Goal: Task Accomplishment & Management: Use online tool/utility

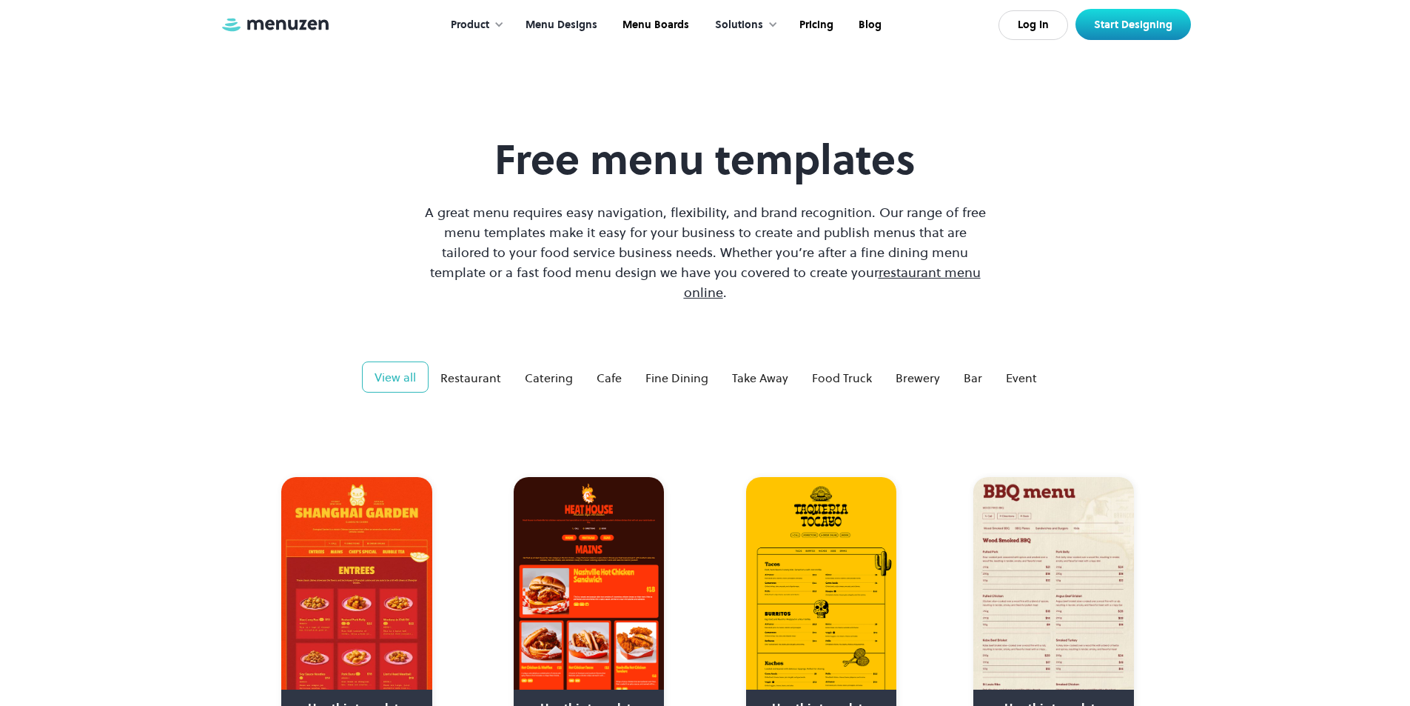
click at [560, 27] on link "Menu Designs" at bounding box center [560, 25] width 97 height 46
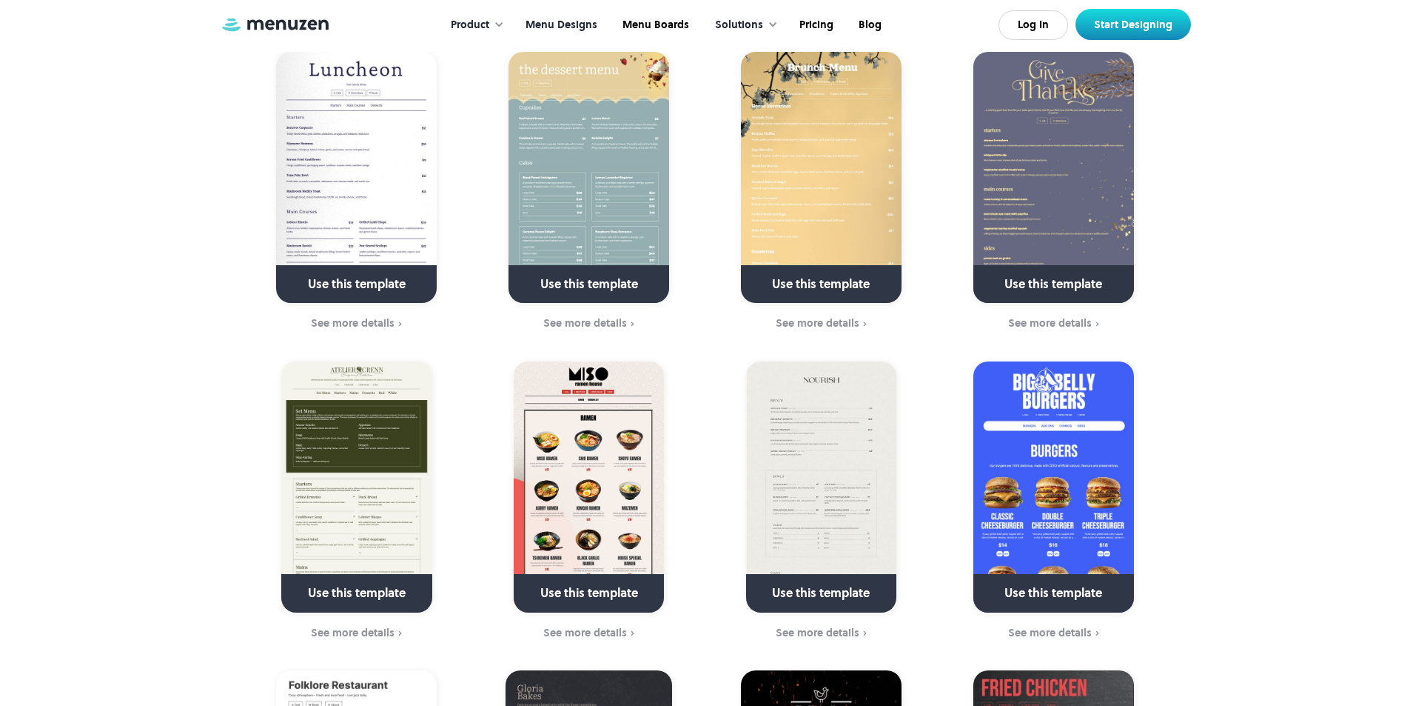
scroll to position [740, 0]
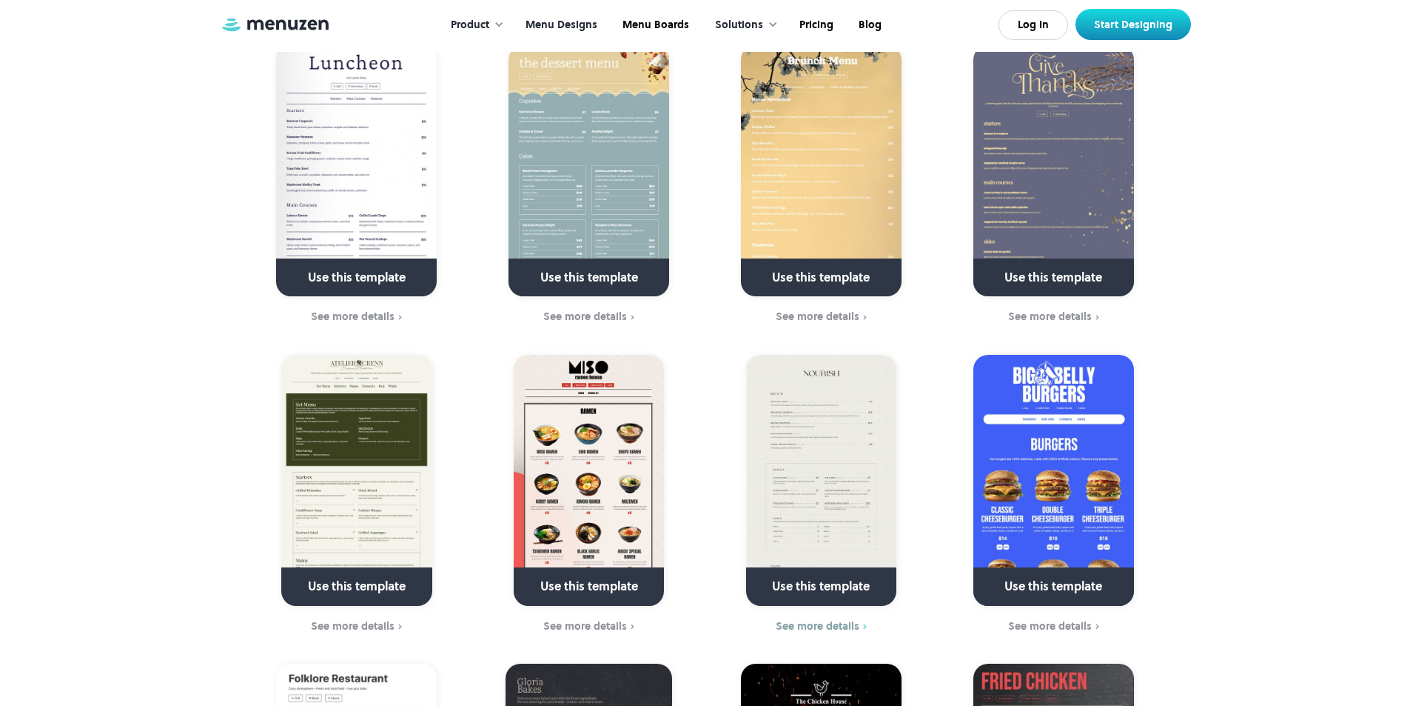
click at [822, 620] on div "See more details" at bounding box center [818, 626] width 84 height 12
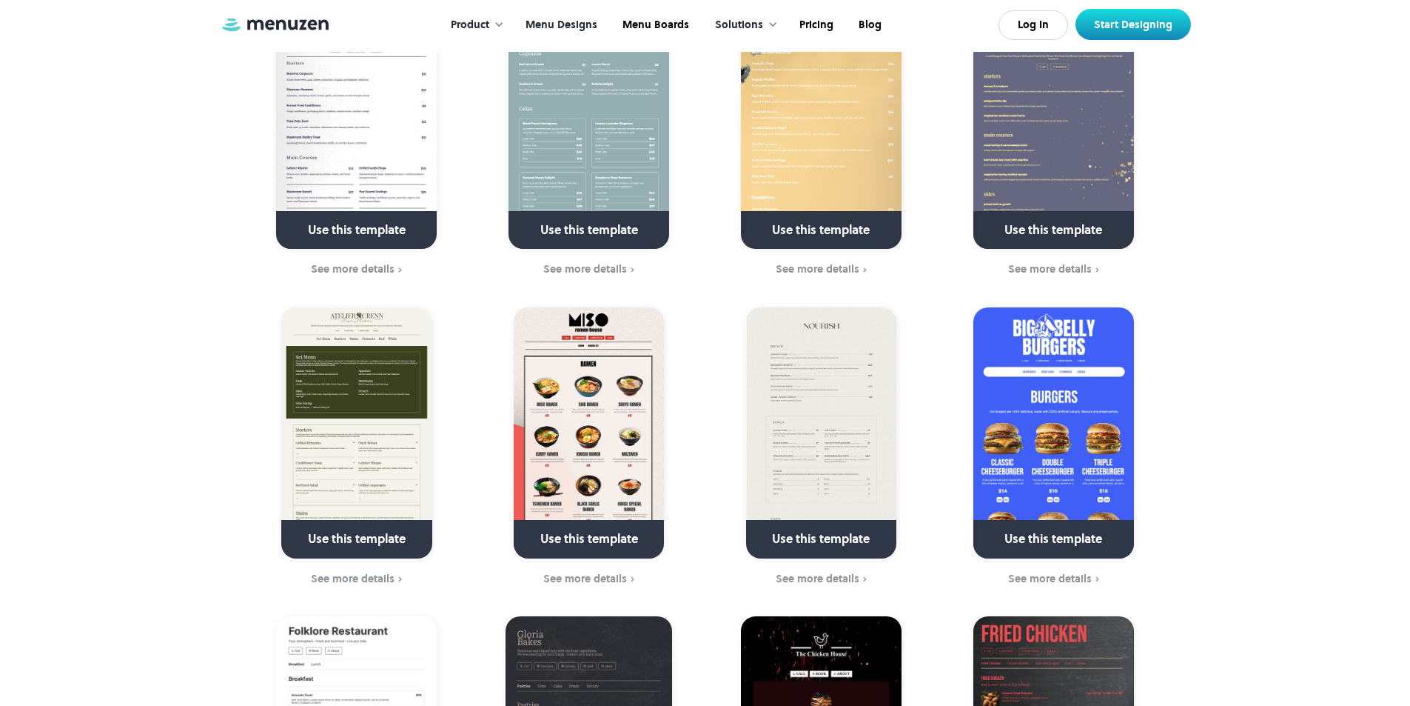
scroll to position [814, 0]
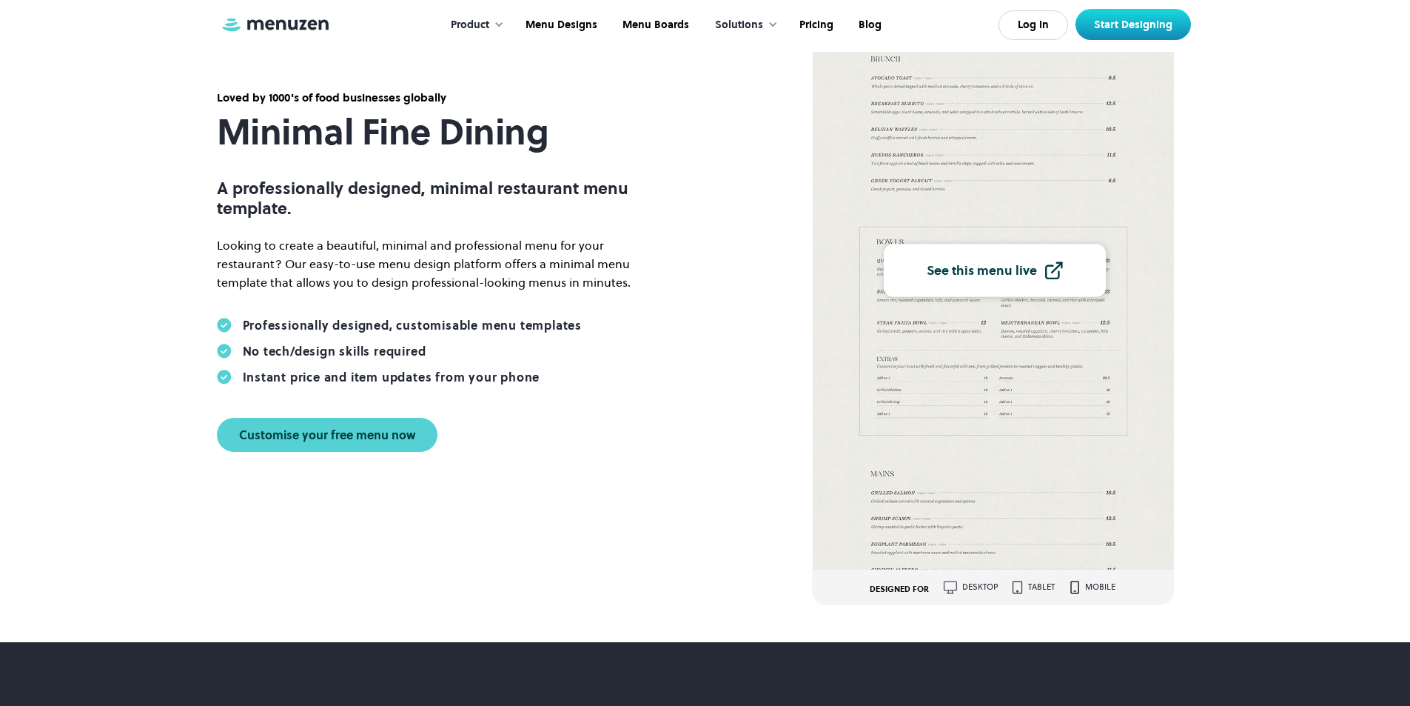
scroll to position [148, 0]
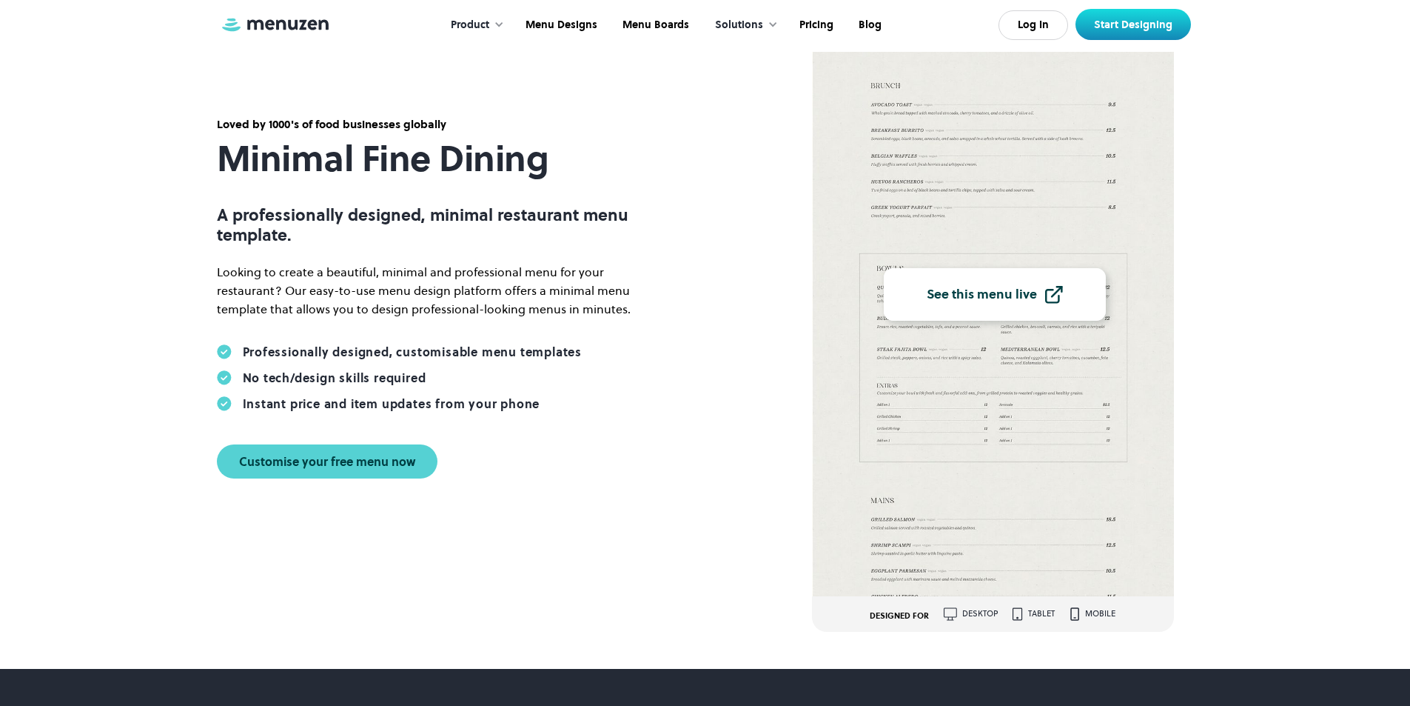
click at [957, 292] on div "See this menu live" at bounding box center [982, 294] width 110 height 13
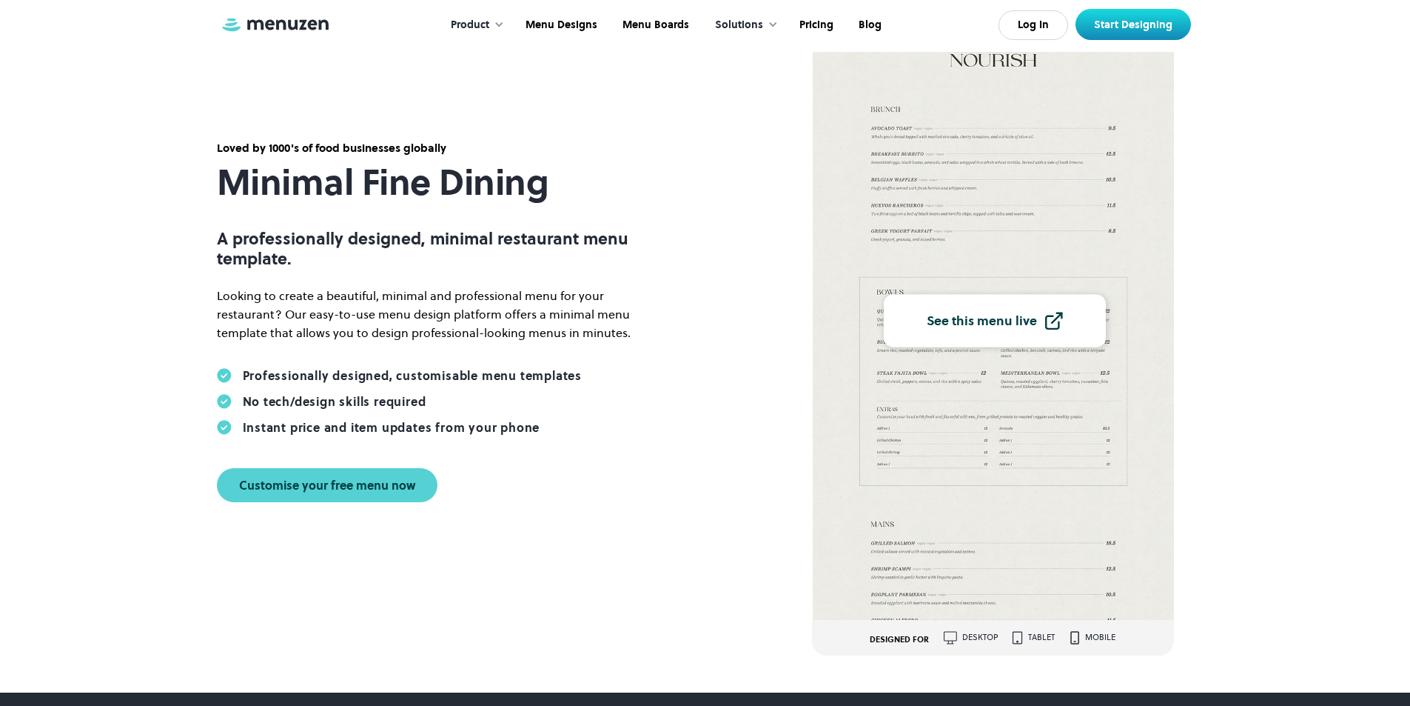
scroll to position [0, 0]
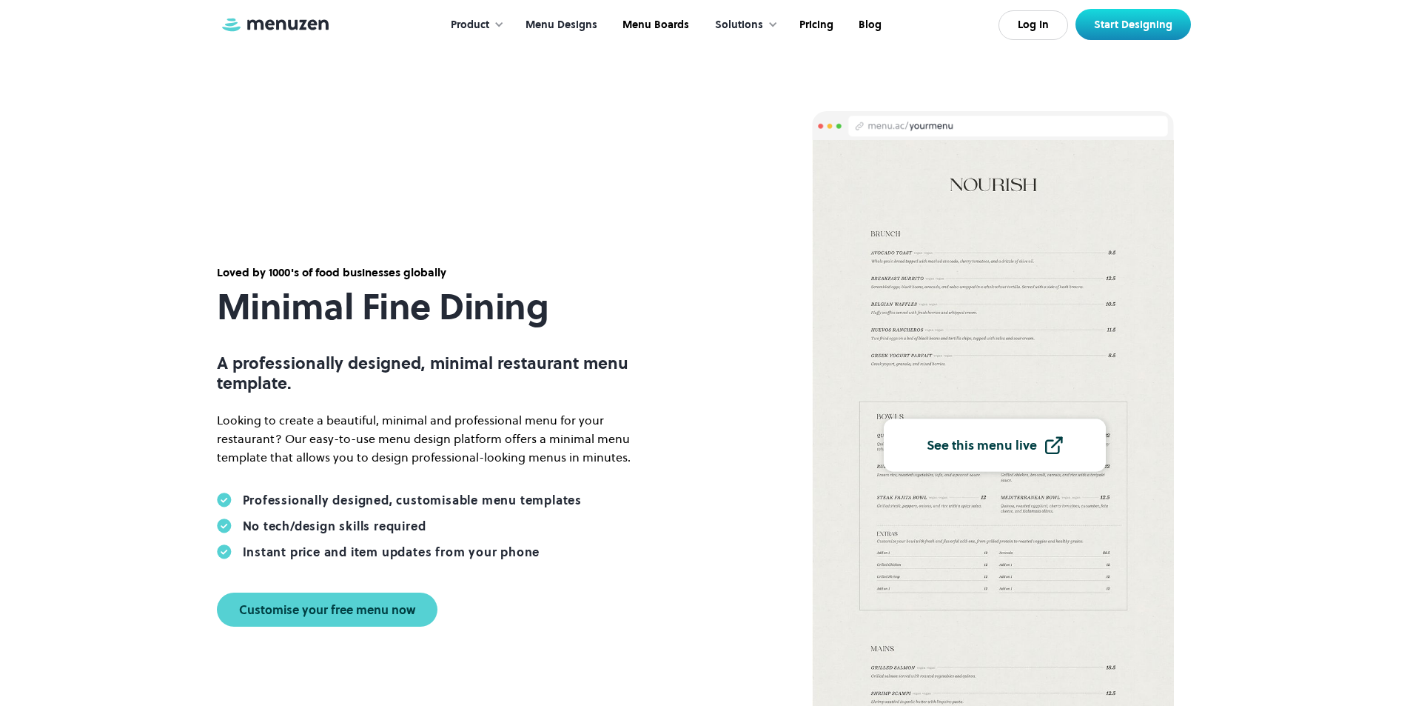
click at [569, 18] on link "Menu Designs" at bounding box center [560, 25] width 97 height 46
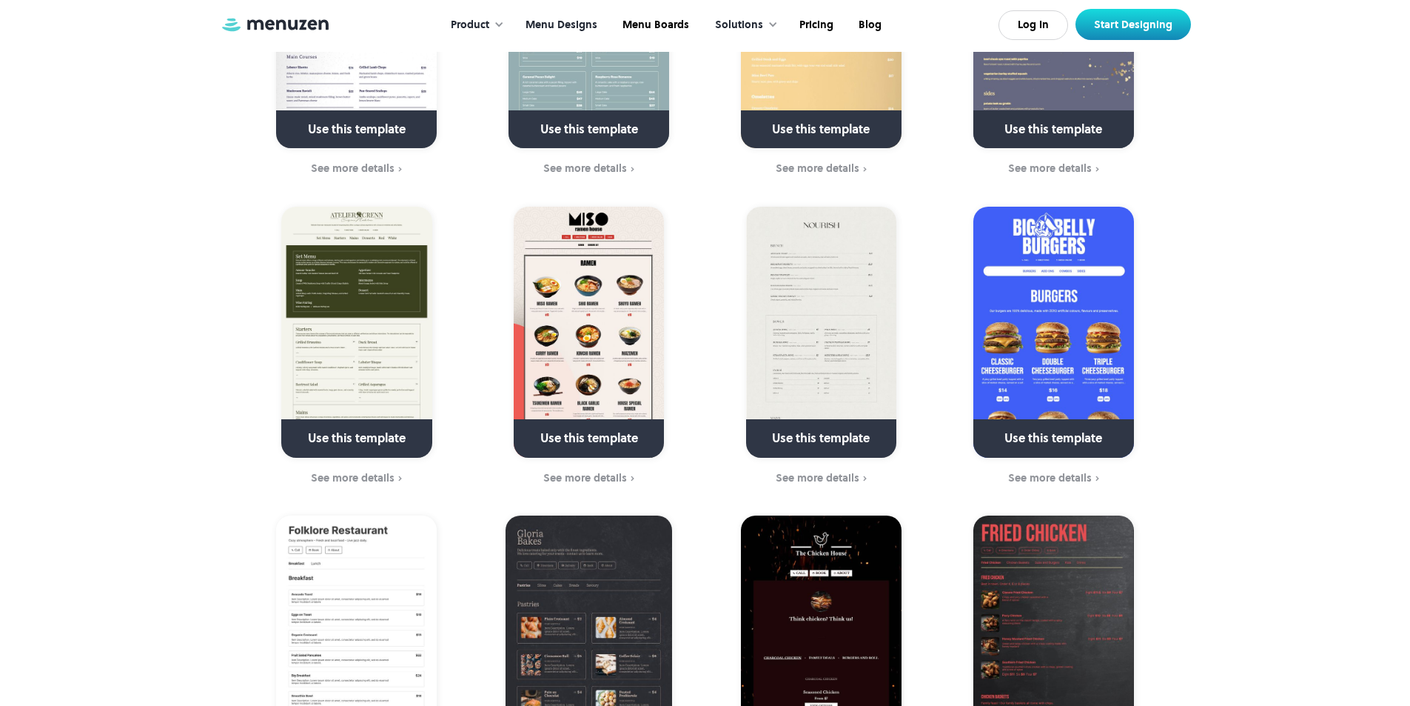
scroll to position [1037, 0]
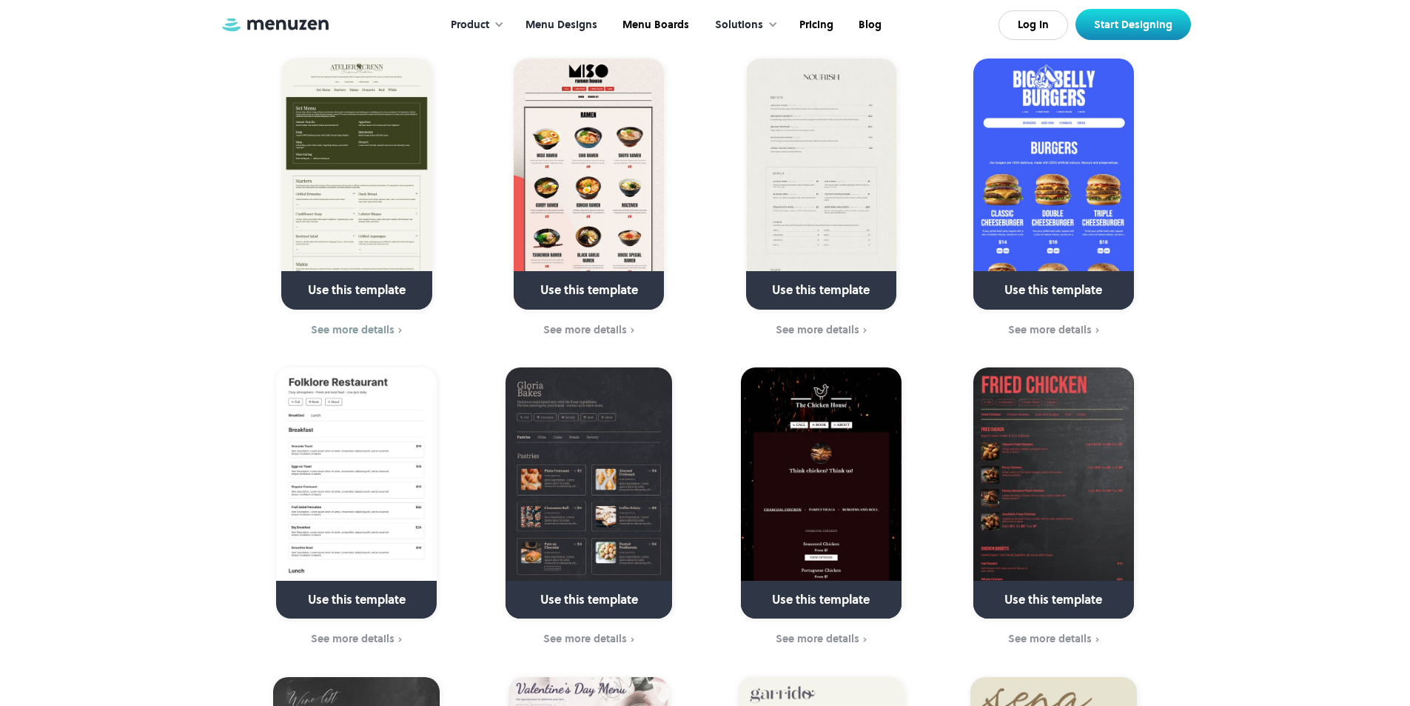
click at [401, 278] on link at bounding box center [357, 297] width 214 height 38
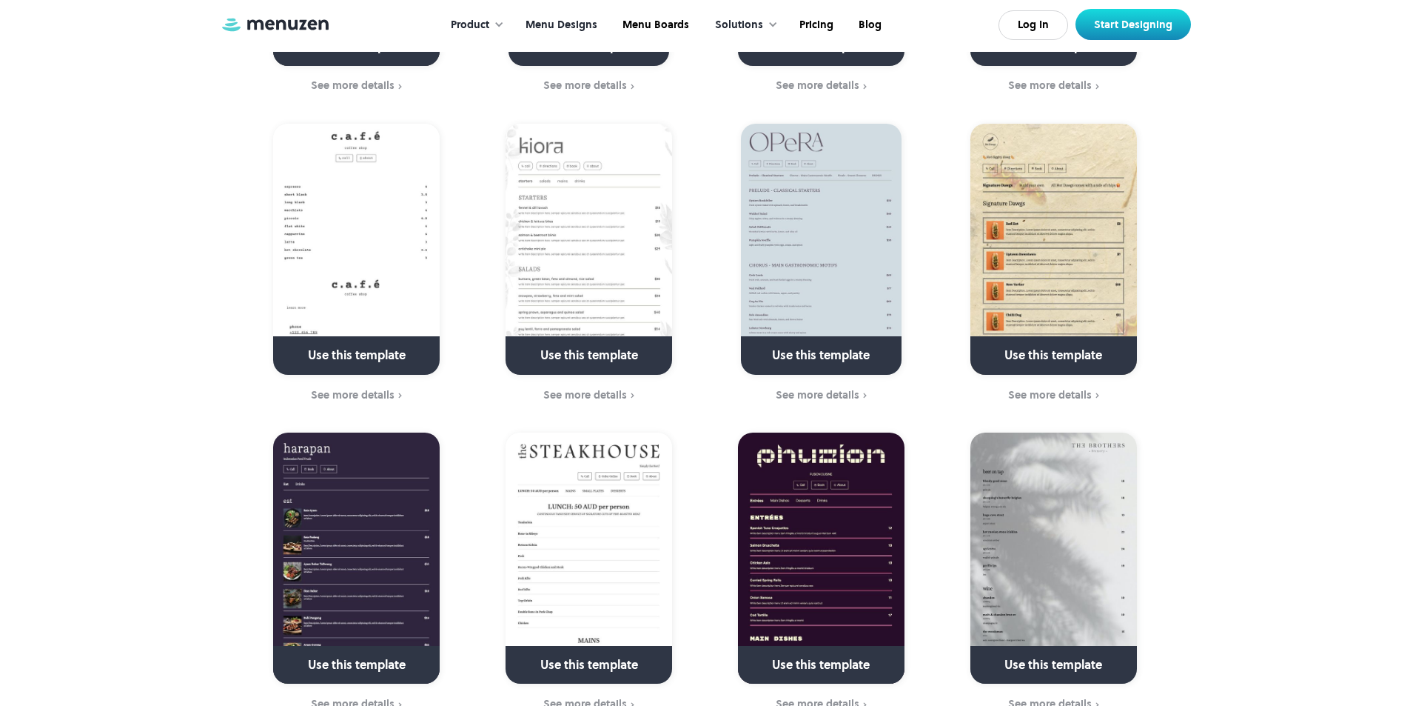
scroll to position [1925, 0]
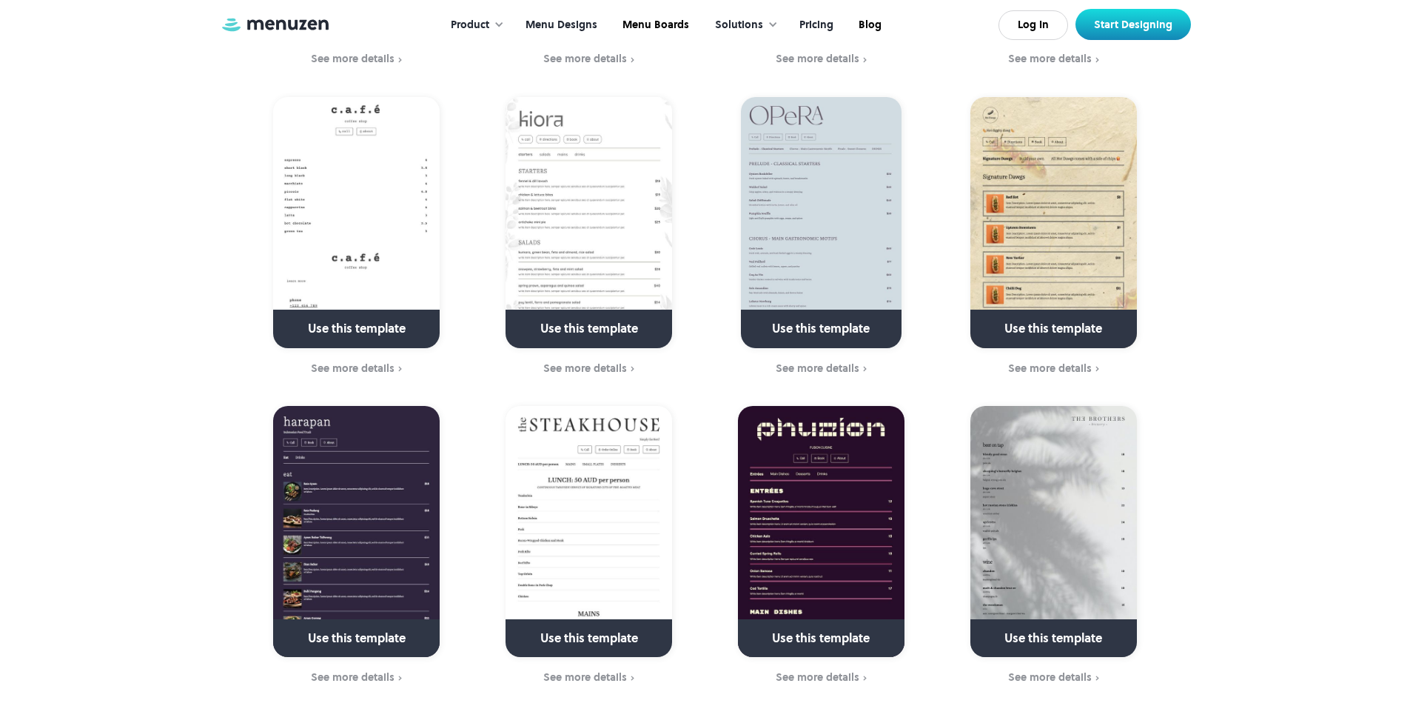
click at [820, 30] on link "Pricing" at bounding box center [815, 25] width 59 height 46
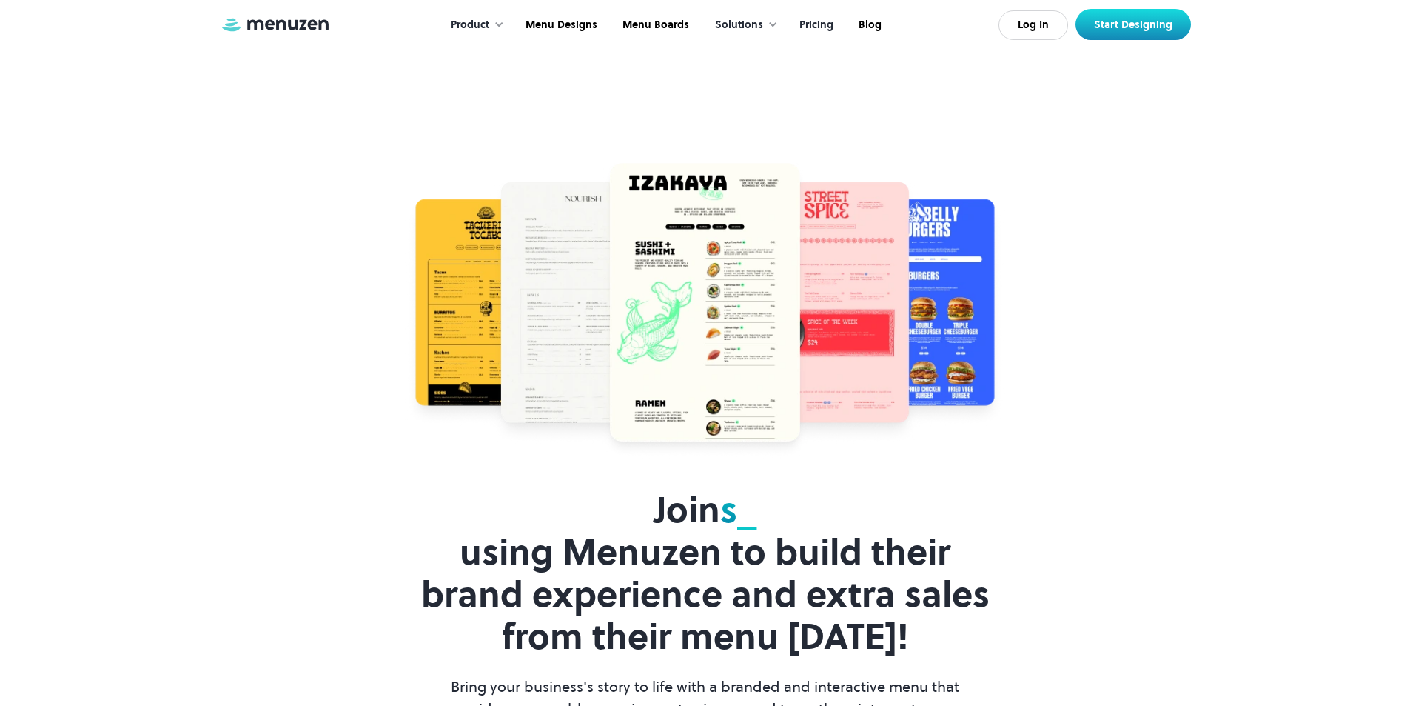
scroll to position [3110, 0]
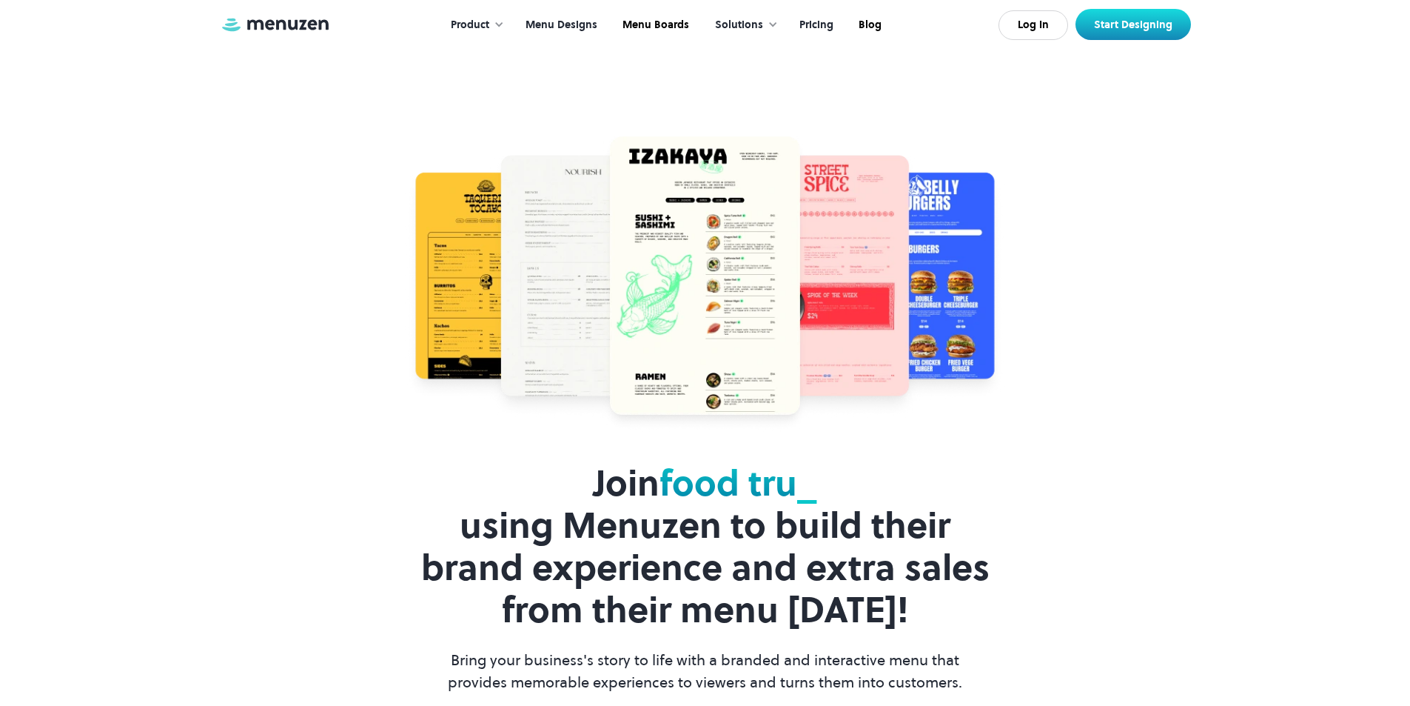
click at [587, 21] on link "Menu Designs" at bounding box center [560, 25] width 97 height 46
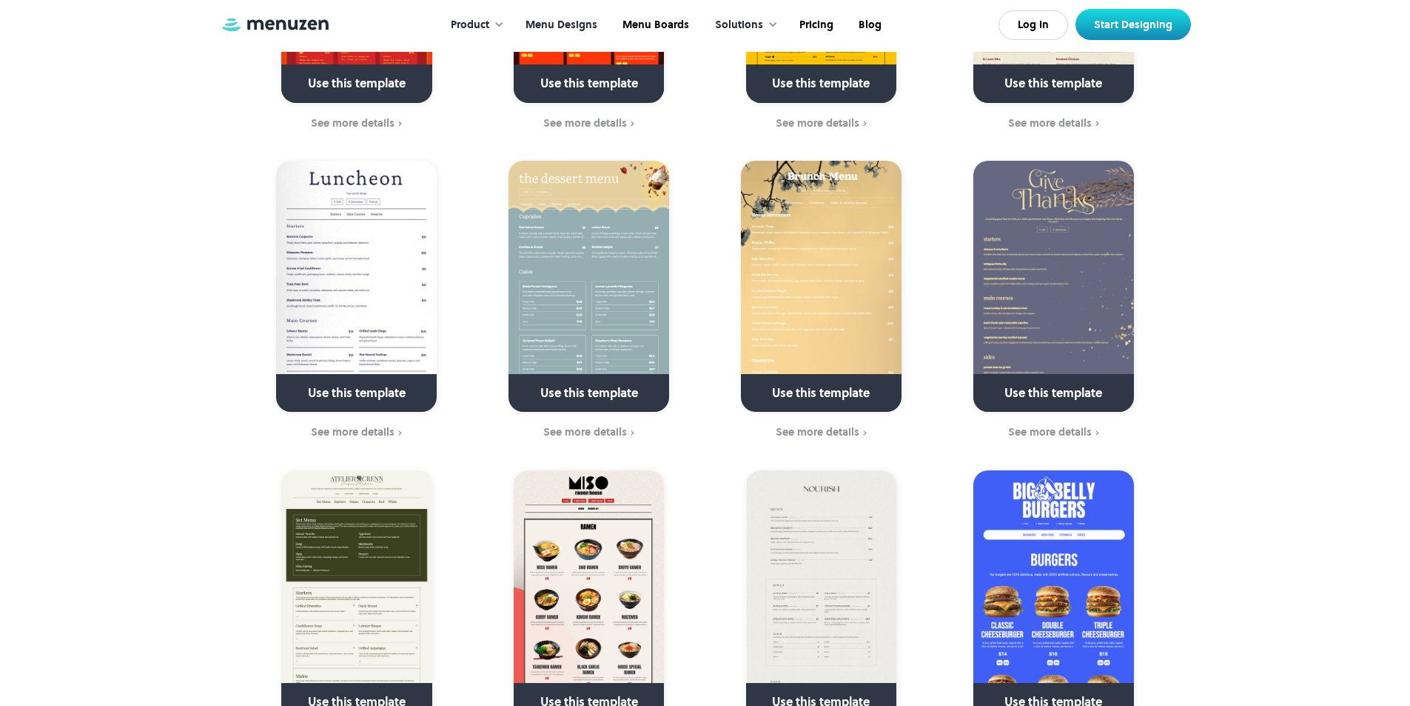
scroll to position [666, 0]
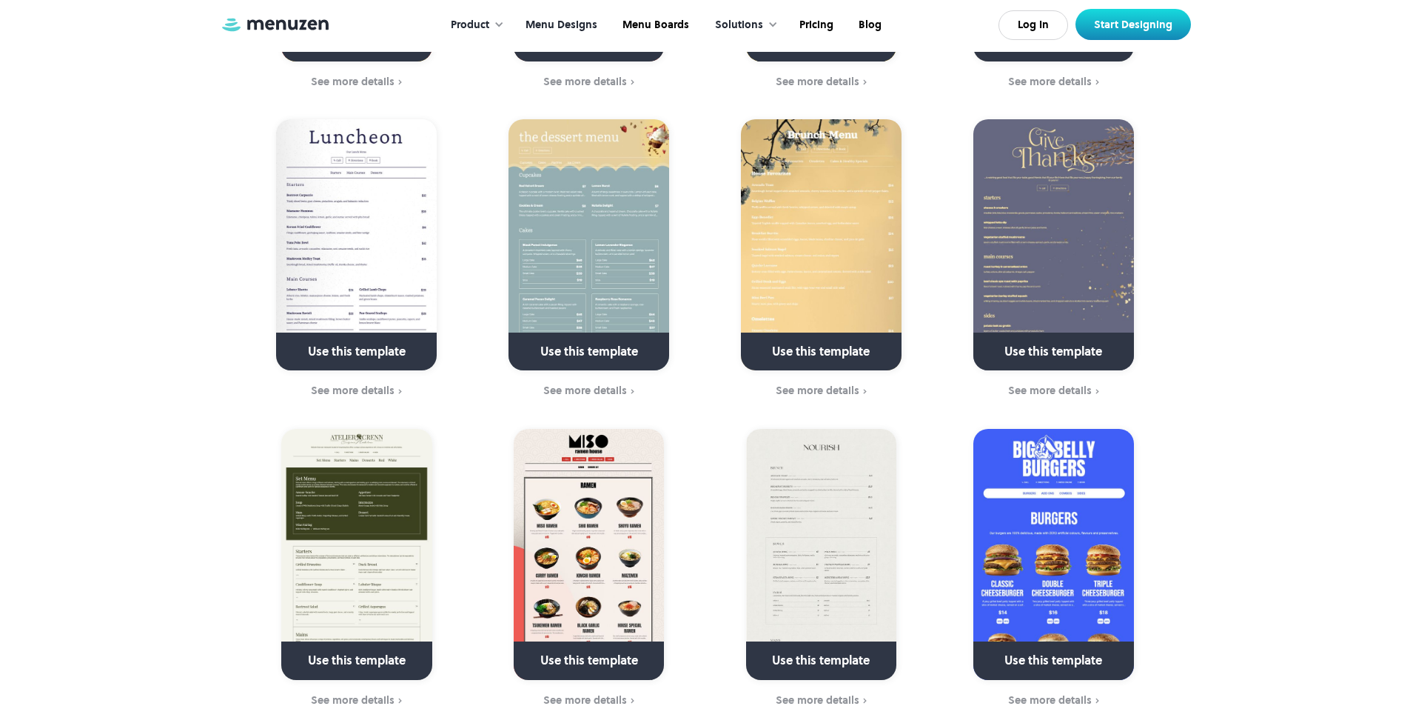
click at [359, 572] on img at bounding box center [356, 554] width 150 height 251
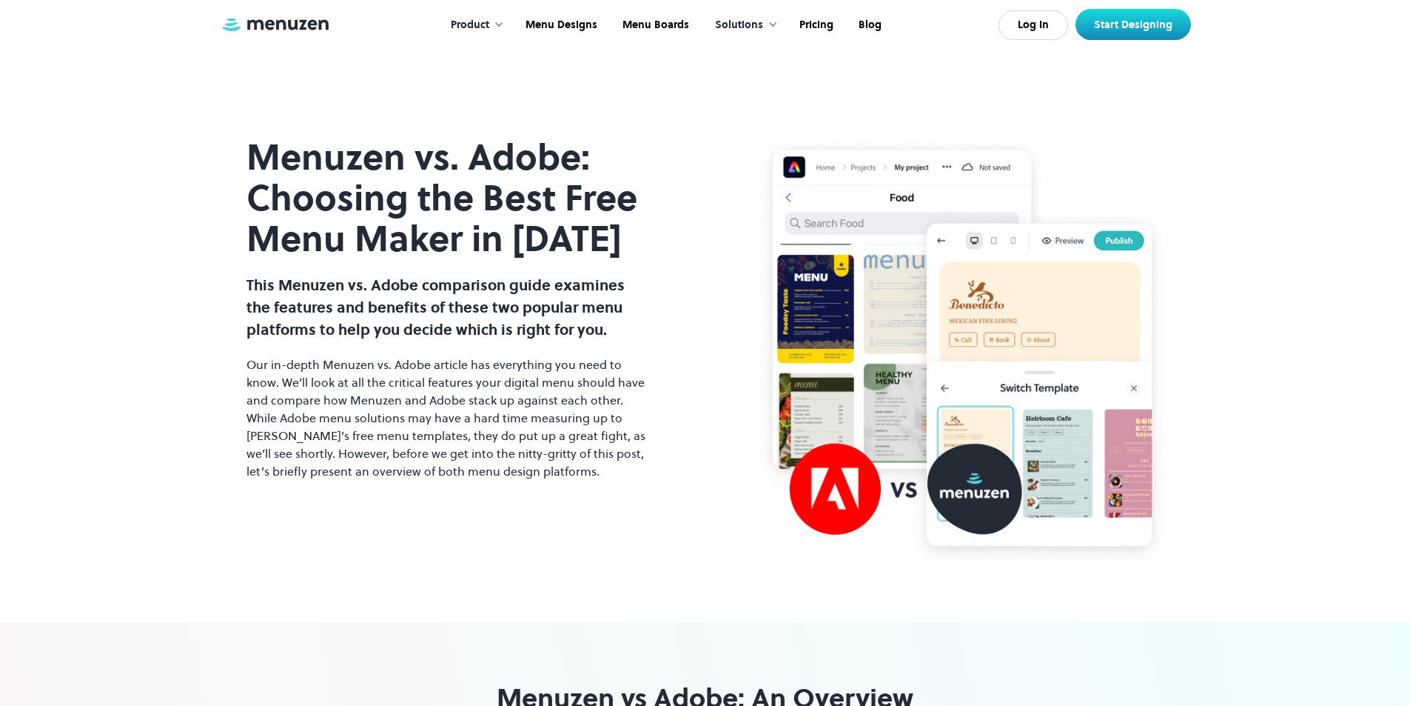
click at [863, 284] on img at bounding box center [963, 348] width 404 height 422
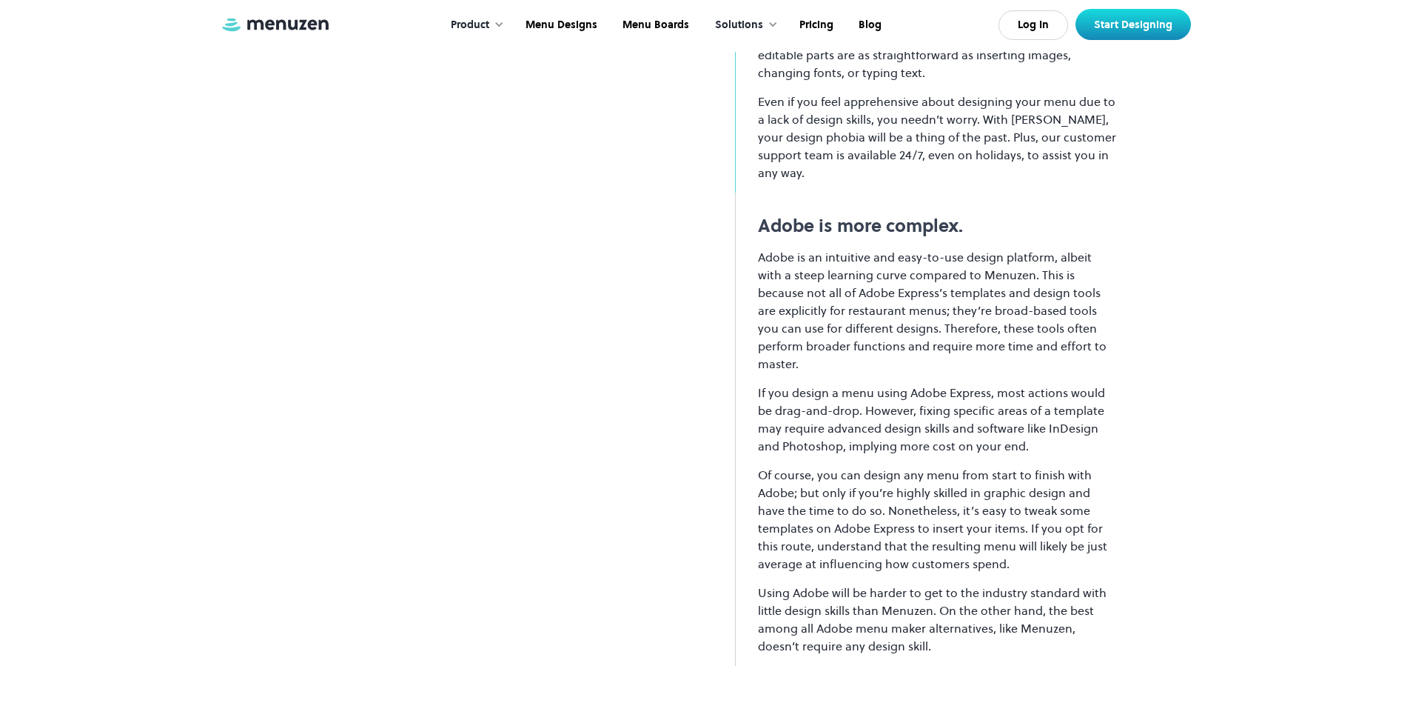
scroll to position [2591, 0]
